Goal: Check status

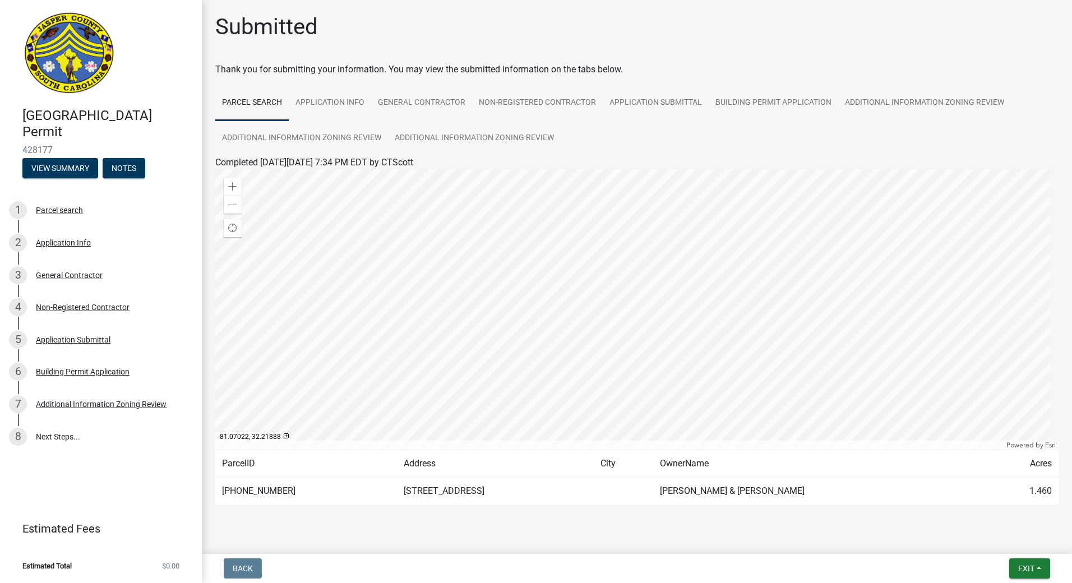
scroll to position [21, 0]
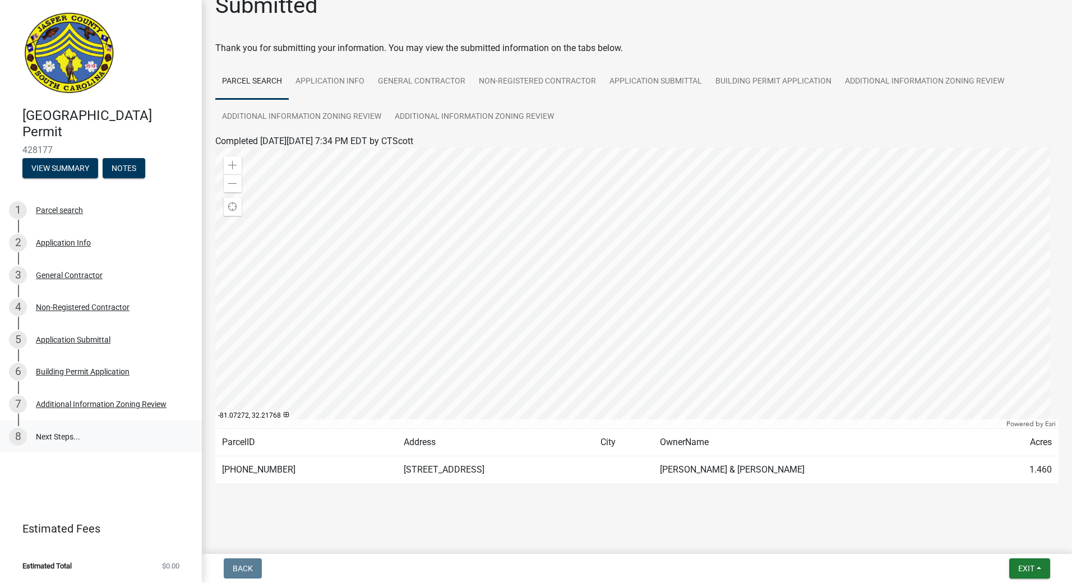
click at [58, 437] on link "8 Next Steps..." at bounding box center [101, 437] width 202 height 33
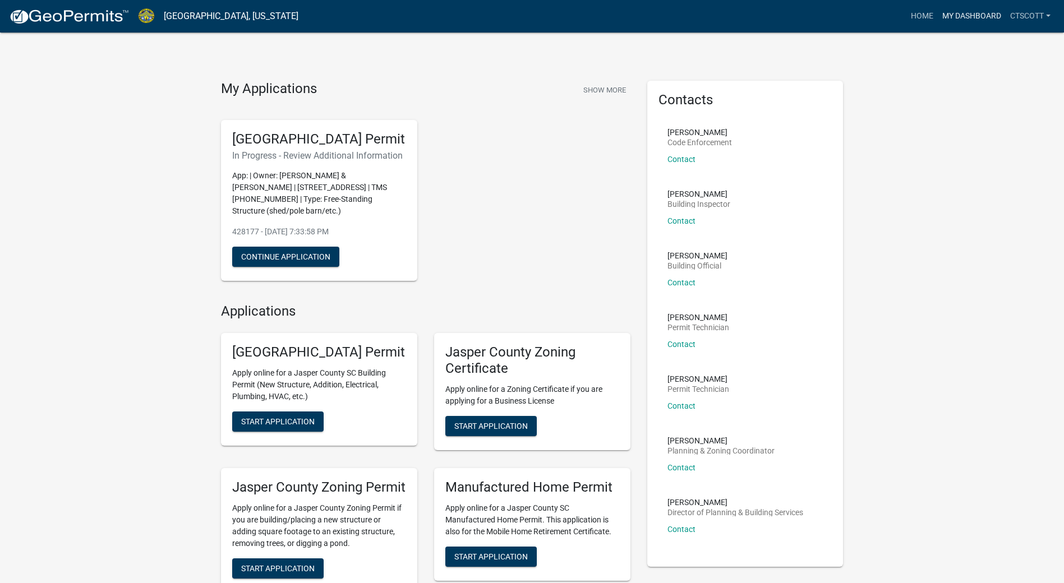
click at [982, 16] on link "My Dashboard" at bounding box center [972, 16] width 68 height 21
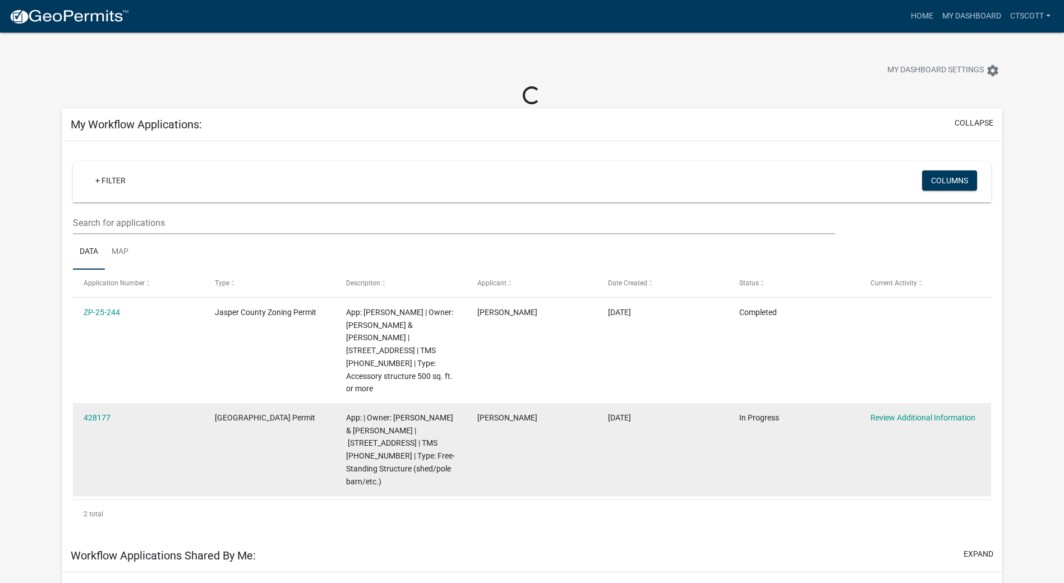
click at [95, 412] on datatable-body-cell "428177" at bounding box center [138, 449] width 131 height 93
